Goal: Check status: Check status

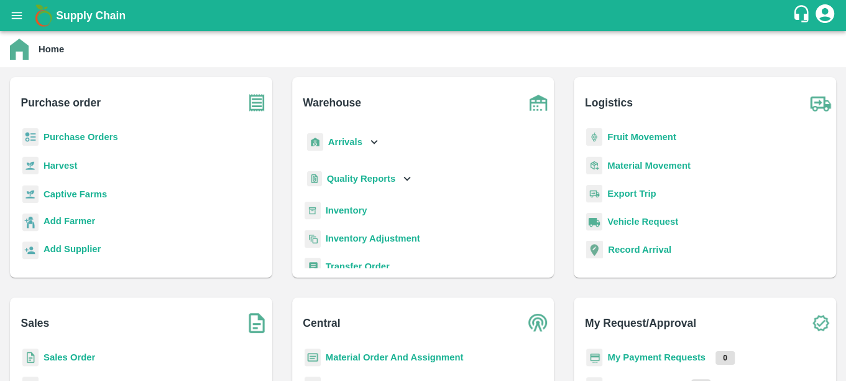
click at [354, 183] on b "Quality Reports" at bounding box center [361, 178] width 69 height 10
click at [355, 209] on span "Warehouse" at bounding box center [360, 206] width 47 height 14
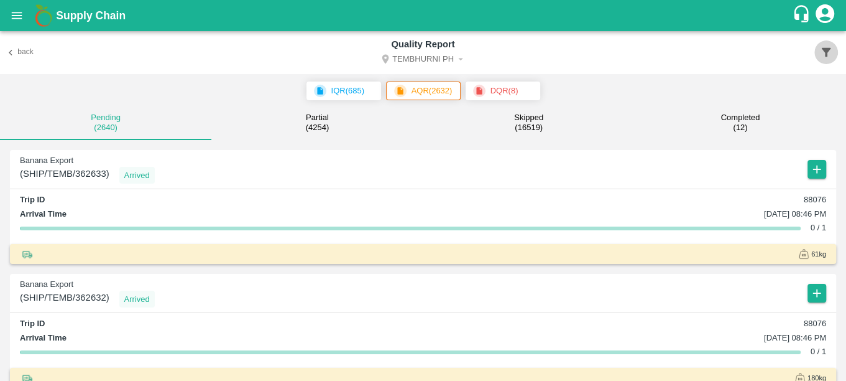
click at [819, 50] on icon "button" at bounding box center [826, 52] width 14 height 14
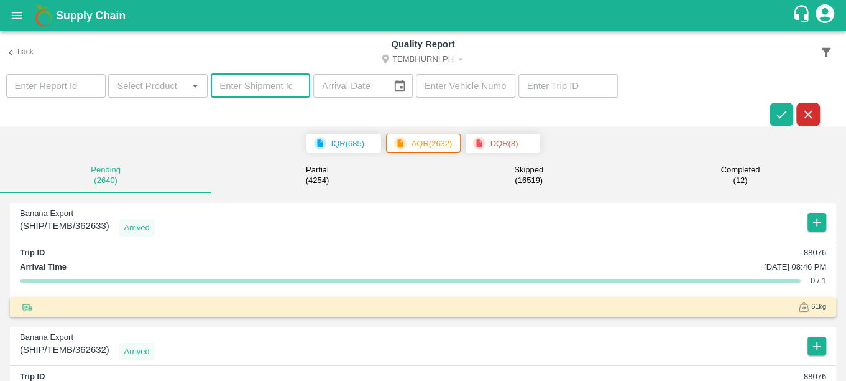
click at [240, 88] on input "number" at bounding box center [260, 86] width 99 height 24
paste input "359750"
click at [780, 109] on icon "button" at bounding box center [782, 115] width 14 height 14
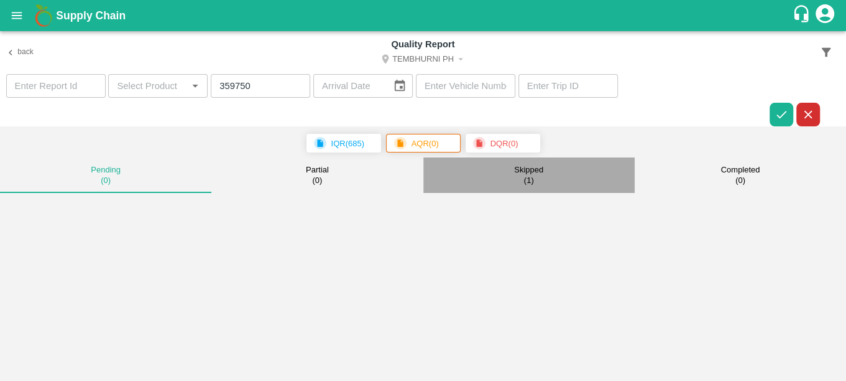
click at [541, 183] on div "Skipped ( 1 )" at bounding box center [528, 175] width 29 height 21
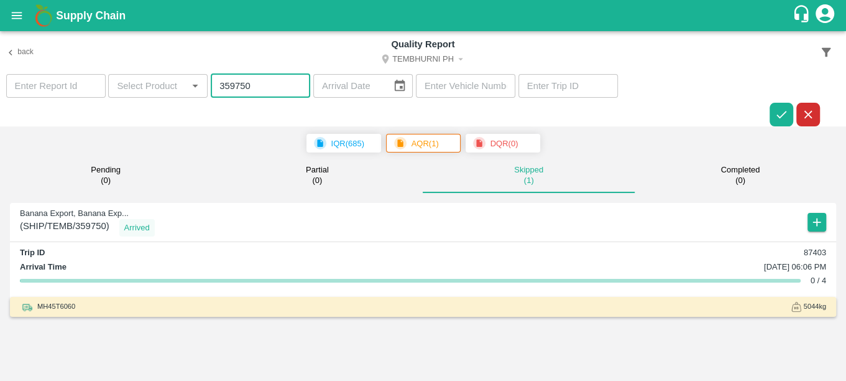
drag, startPoint x: 270, startPoint y: 84, endPoint x: 118, endPoint y: 114, distance: 154.7
click at [118, 114] on section "​ ​ 359750 ​ ​ ​ ​" at bounding box center [423, 100] width 846 height 53
paste input "843"
type input "359843"
click at [785, 111] on icon "button" at bounding box center [782, 114] width 10 height 7
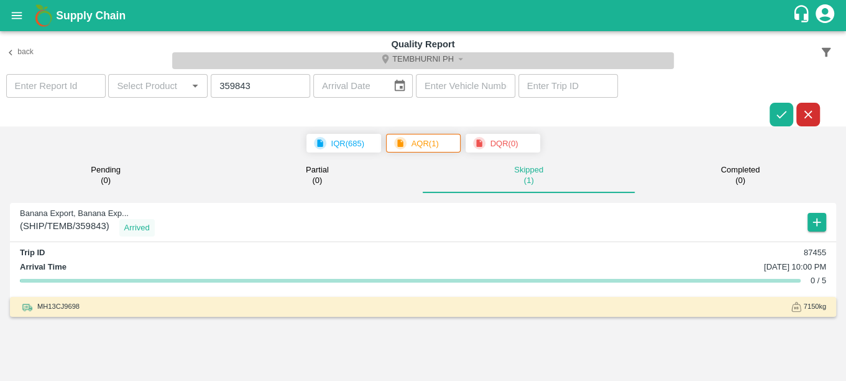
click at [455, 59] on icon "Select DC" at bounding box center [460, 58] width 11 height 11
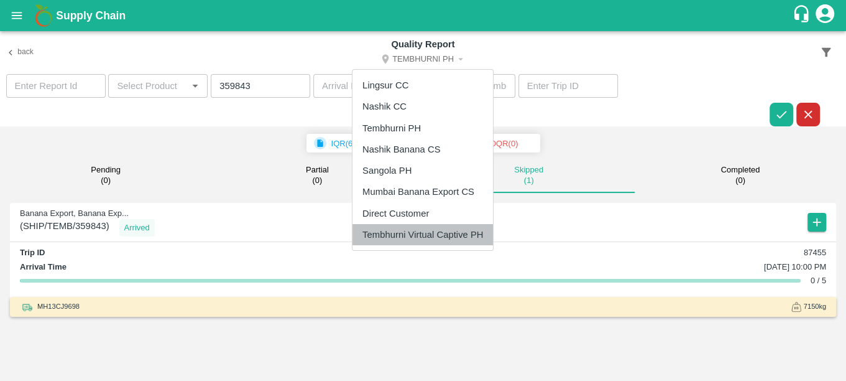
click at [400, 236] on li "Tembhurni Virtual Captive PH" at bounding box center [423, 234] width 141 height 21
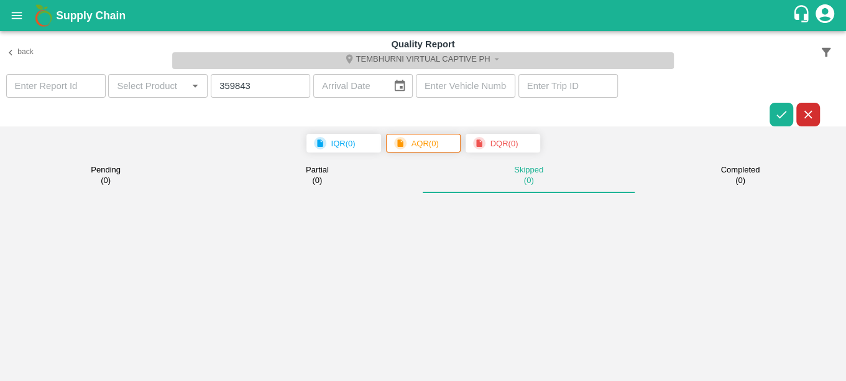
click at [453, 53] on button "Tembhurni Virtual Captive PH" at bounding box center [423, 60] width 502 height 17
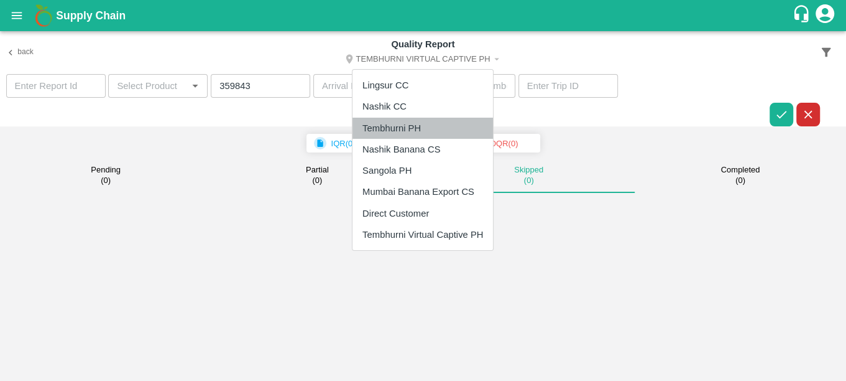
click at [397, 135] on li "Tembhurni PH" at bounding box center [423, 128] width 141 height 21
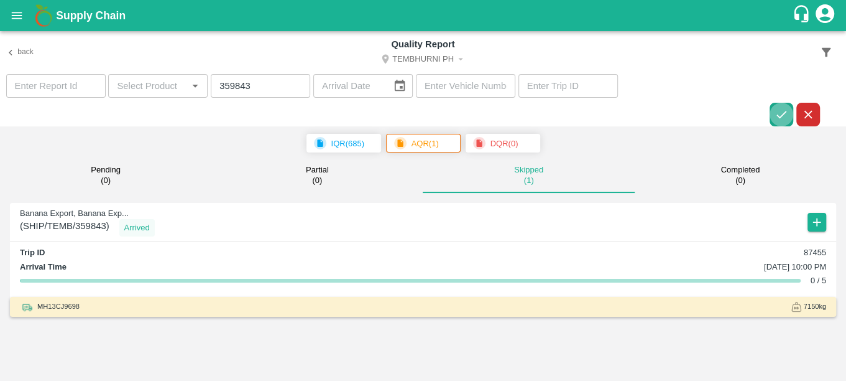
click at [775, 108] on icon "button" at bounding box center [782, 115] width 14 height 14
